Goal: Task Accomplishment & Management: Complete application form

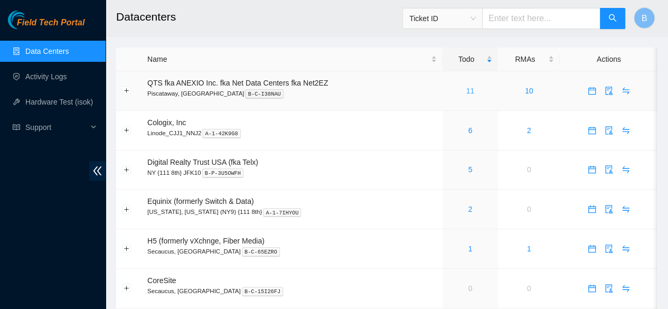
click at [470, 92] on link "11" at bounding box center [470, 91] width 8 height 8
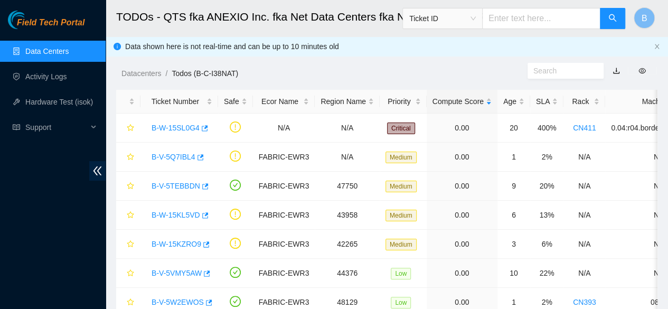
click at [35, 50] on link "Data Centers" at bounding box center [46, 51] width 43 height 8
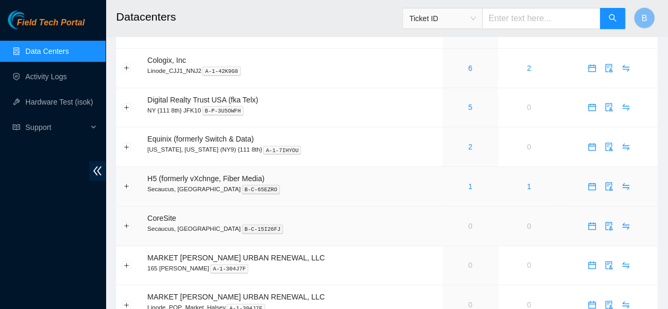
scroll to position [63, 0]
click at [60, 81] on link "Activity Logs" at bounding box center [46, 76] width 42 height 8
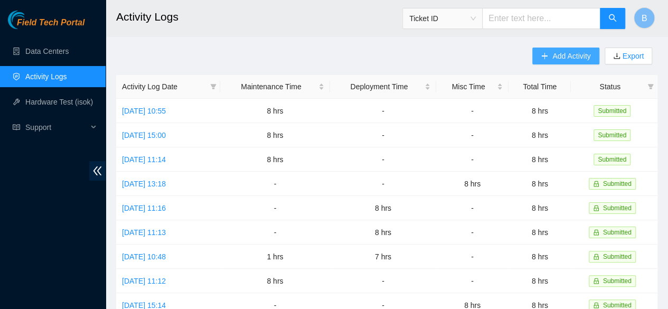
click at [566, 58] on span "Add Activity" at bounding box center [571, 56] width 38 height 12
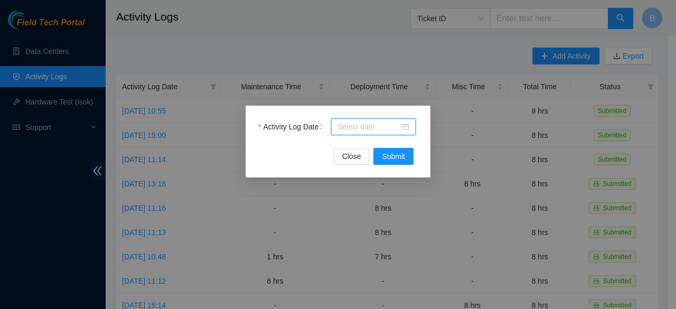
click at [374, 124] on input "Activity Log Date" at bounding box center [368, 127] width 62 height 12
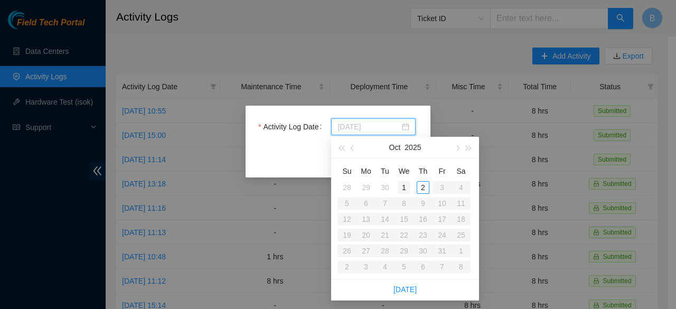
type input "[DATE]"
click at [403, 185] on div "1" at bounding box center [403, 187] width 13 height 13
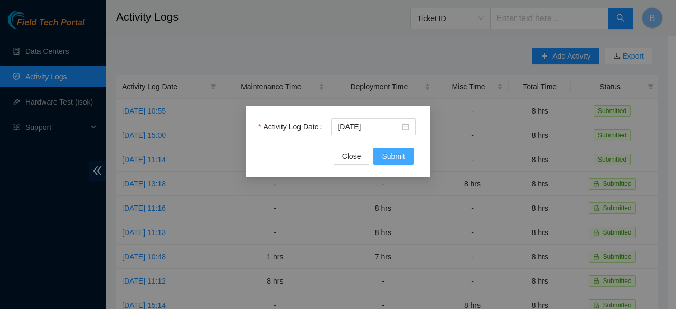
click at [399, 158] on span "Submit" at bounding box center [393, 156] width 23 height 12
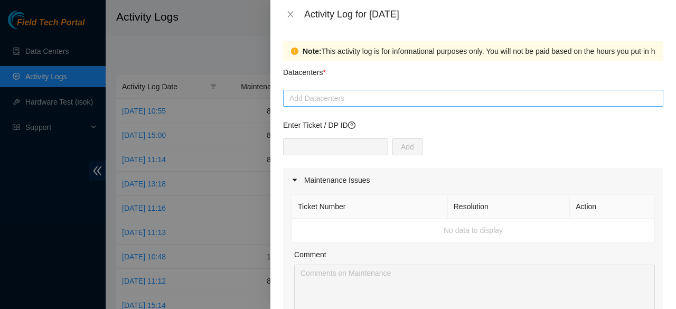
click at [358, 104] on div at bounding box center [473, 98] width 375 height 13
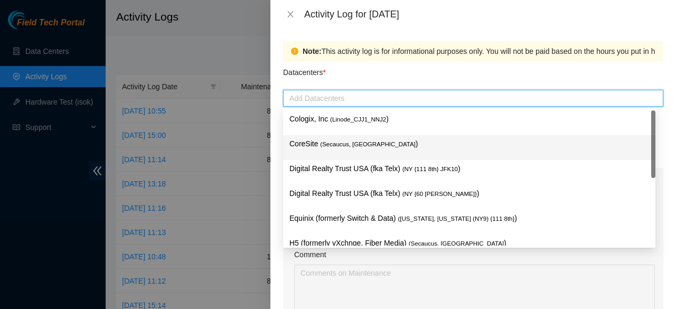
click at [356, 144] on span "( Secaucus, [GEOGRAPHIC_DATA]" at bounding box center [367, 144] width 95 height 6
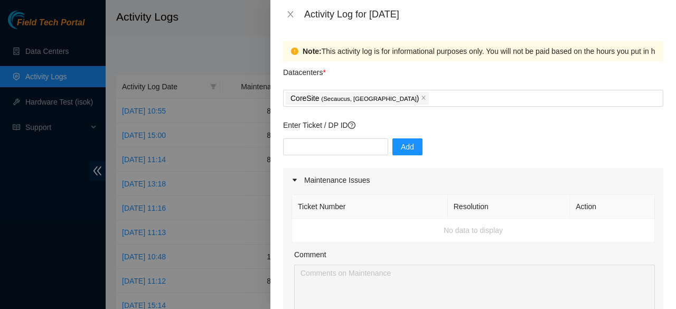
click at [379, 81] on div "Datacenters *" at bounding box center [473, 75] width 380 height 29
click at [325, 152] on input "text" at bounding box center [335, 146] width 105 height 17
paste input "DP75730"
type input "DP75730"
click at [401, 149] on span "Add" at bounding box center [407, 147] width 13 height 12
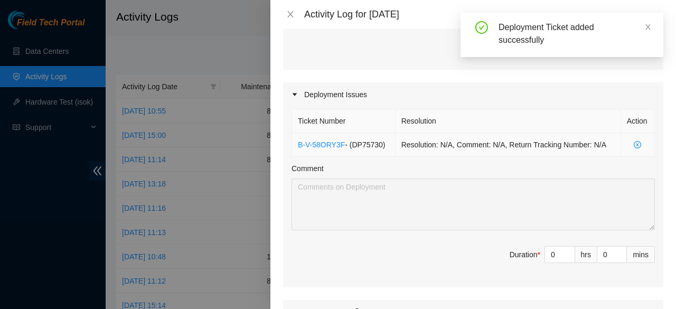
scroll to position [304, 0]
click at [551, 251] on input "0" at bounding box center [560, 254] width 30 height 16
type input "8"
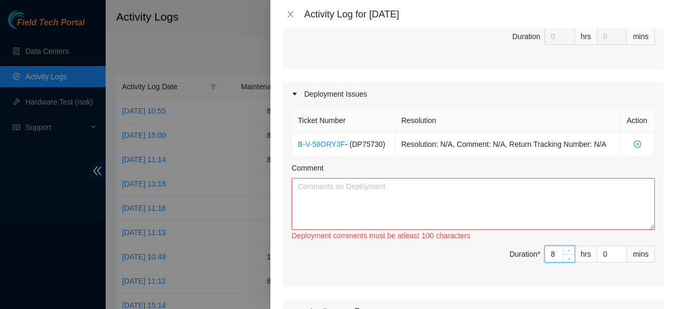
type input "8"
click at [340, 186] on textarea "Comment" at bounding box center [472, 204] width 363 height 52
paste textarea "DP75730"
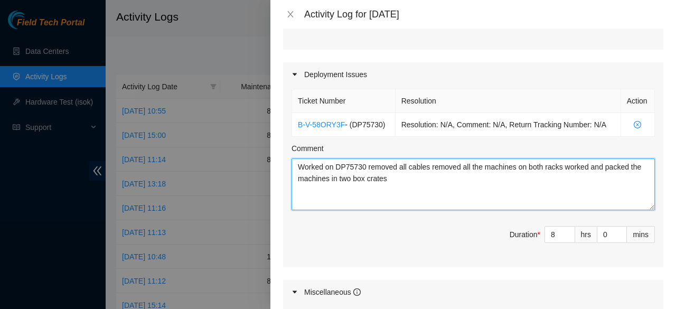
scroll to position [324, 0]
click at [587, 165] on textarea "Worked on DP75730 removed all cables removed all the machines on both racks wor…" at bounding box center [472, 184] width 363 height 52
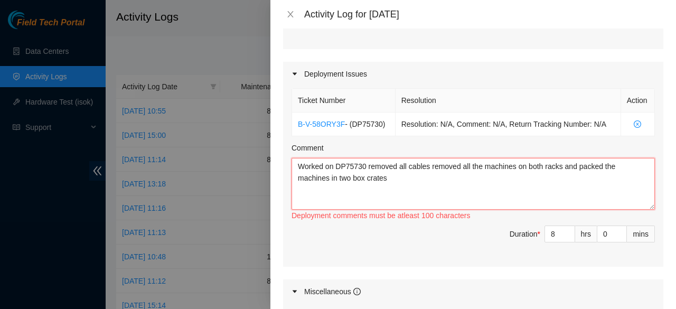
click at [295, 174] on textarea "Worked on DP75730 removed all cables removed all the machines on both racks and…" at bounding box center [472, 184] width 363 height 52
click at [399, 173] on textarea "Worked on DP75730 removed all cables removed all the machines on both racks and…" at bounding box center [472, 184] width 363 height 52
click at [556, 164] on textarea "Worked on DP75730 removed all cables removed all the machines on both racks and…" at bounding box center [472, 184] width 363 height 52
click at [560, 164] on textarea "Worked on DP75730 removed all cables removed all the machines on both racks and…" at bounding box center [472, 184] width 363 height 52
click at [394, 178] on textarea "Worked on DP75730 removed all cables removed all the machines on both racks and…" at bounding box center [472, 184] width 363 height 52
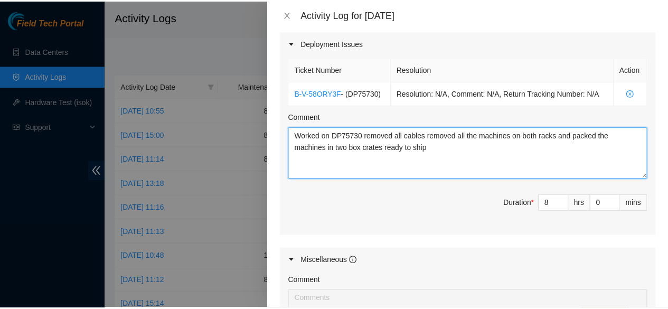
scroll to position [554, 0]
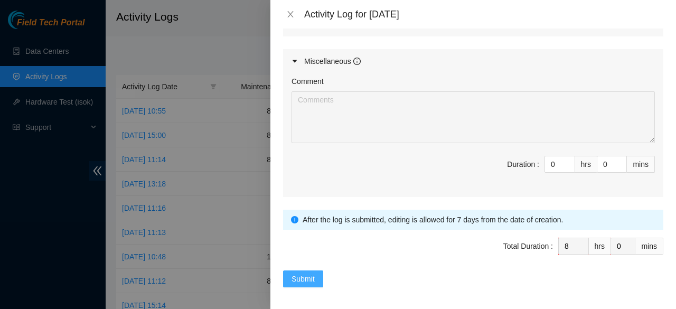
type textarea "Worked on DP75730 removed all cables removed all the machines on both racks and…"
click at [290, 274] on button "Submit" at bounding box center [303, 278] width 40 height 17
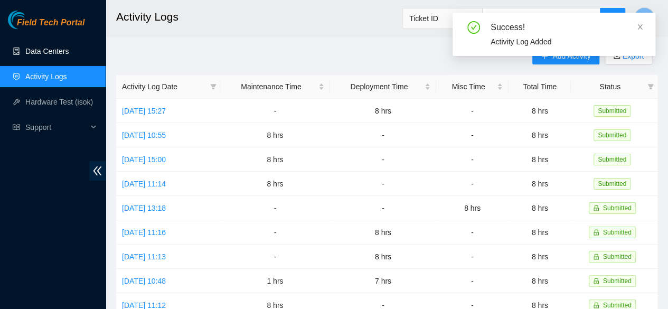
click at [56, 47] on link "Data Centers" at bounding box center [46, 51] width 43 height 8
